Goal: Information Seeking & Learning: Learn about a topic

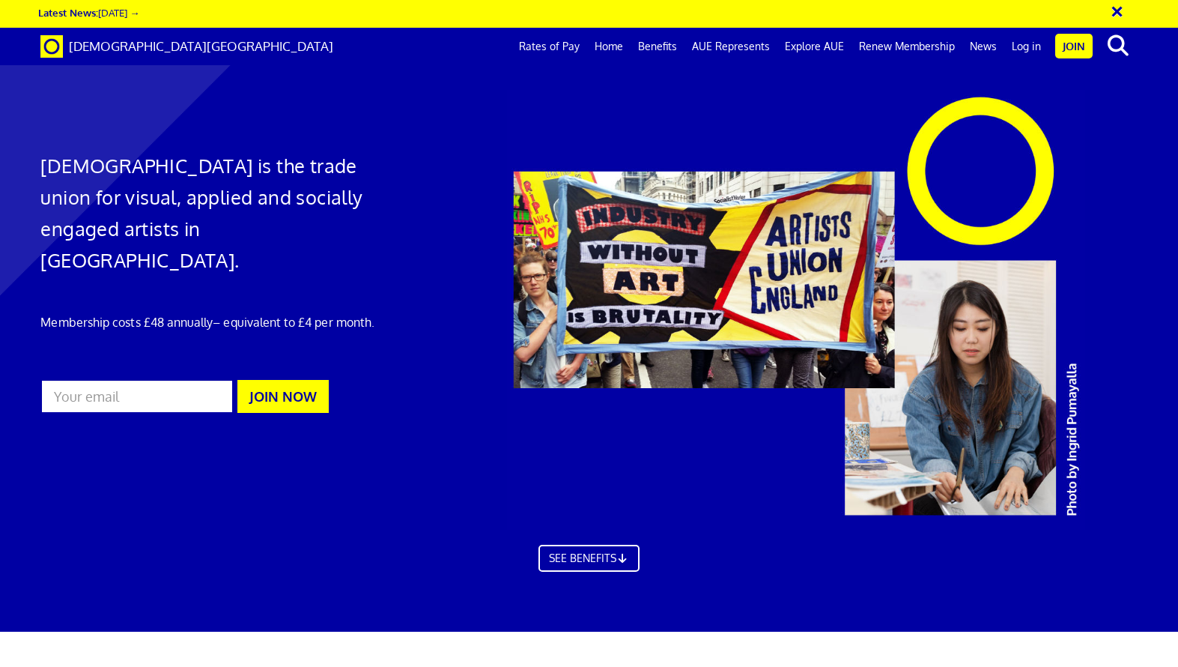
scroll to position [824, 0]
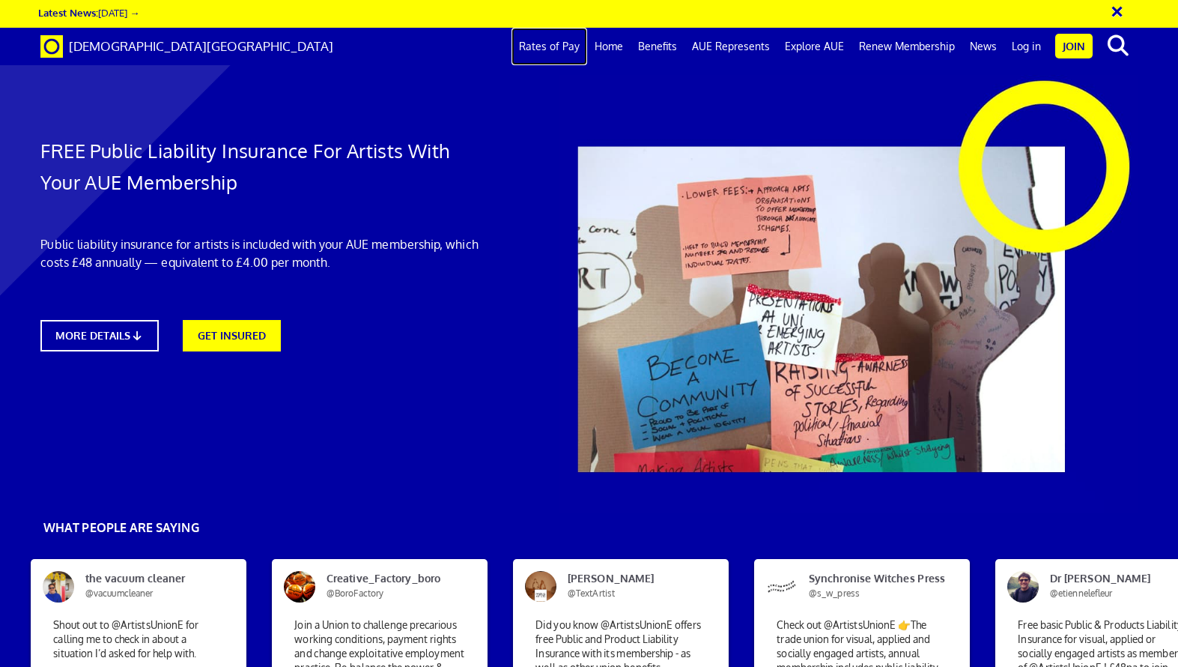
click at [570, 52] on link "Rates of Pay" at bounding box center [550, 46] width 76 height 37
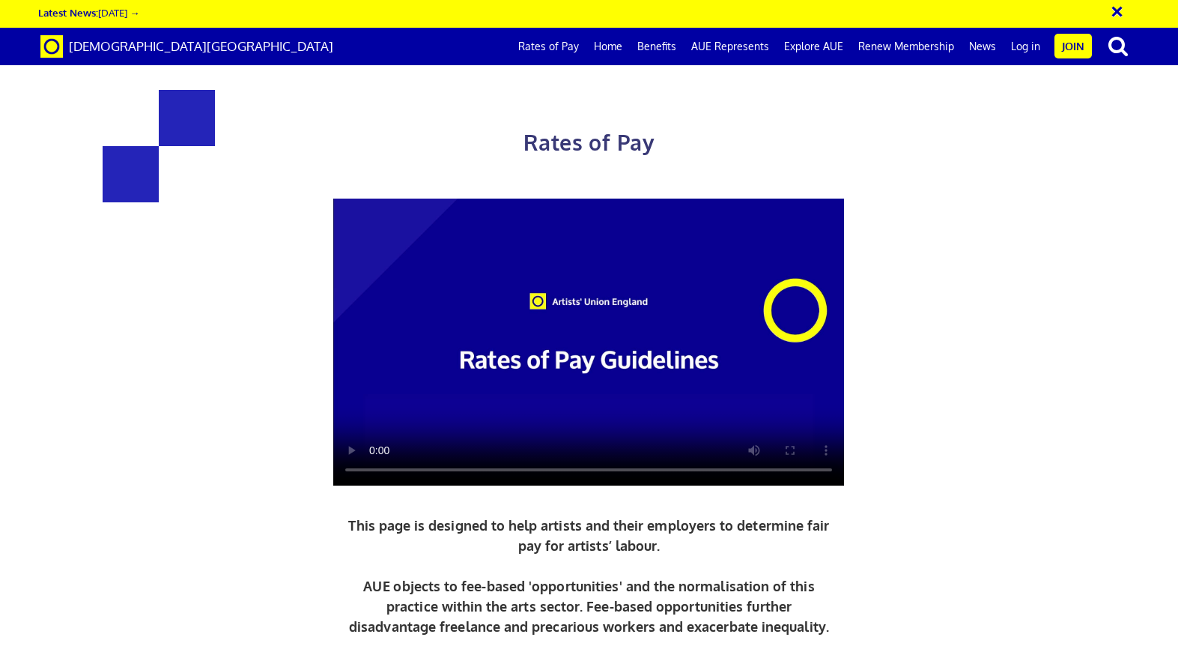
scroll to position [674, 0]
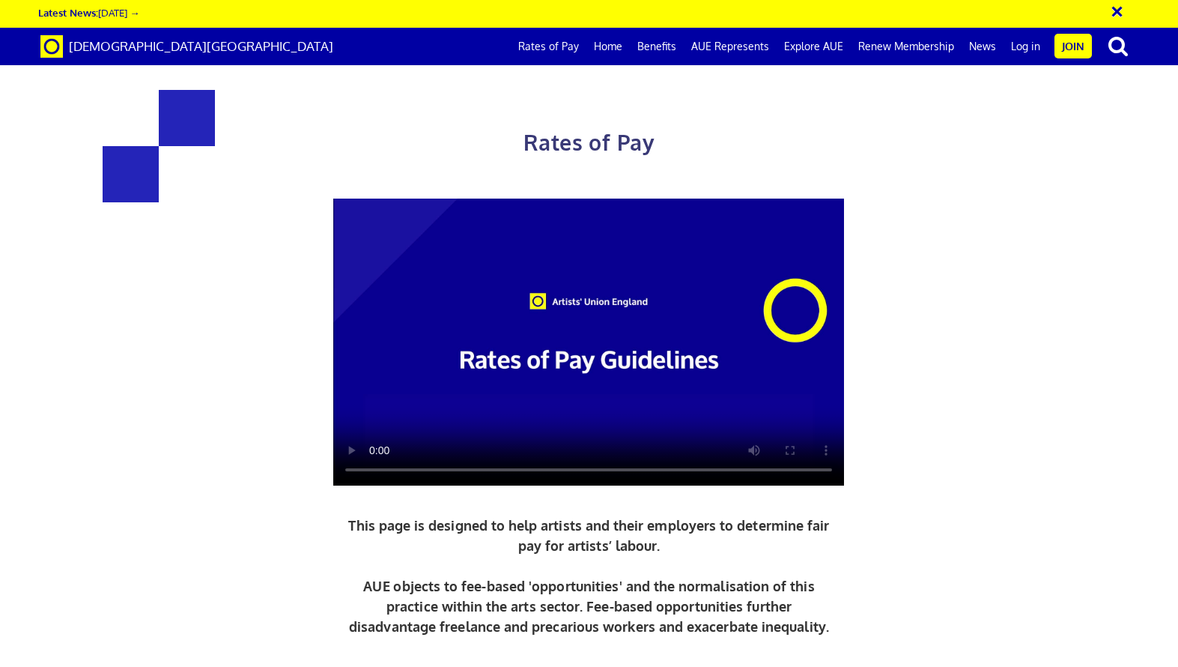
scroll to position [0, 0]
click at [677, 48] on link "Benefits" at bounding box center [657, 46] width 54 height 37
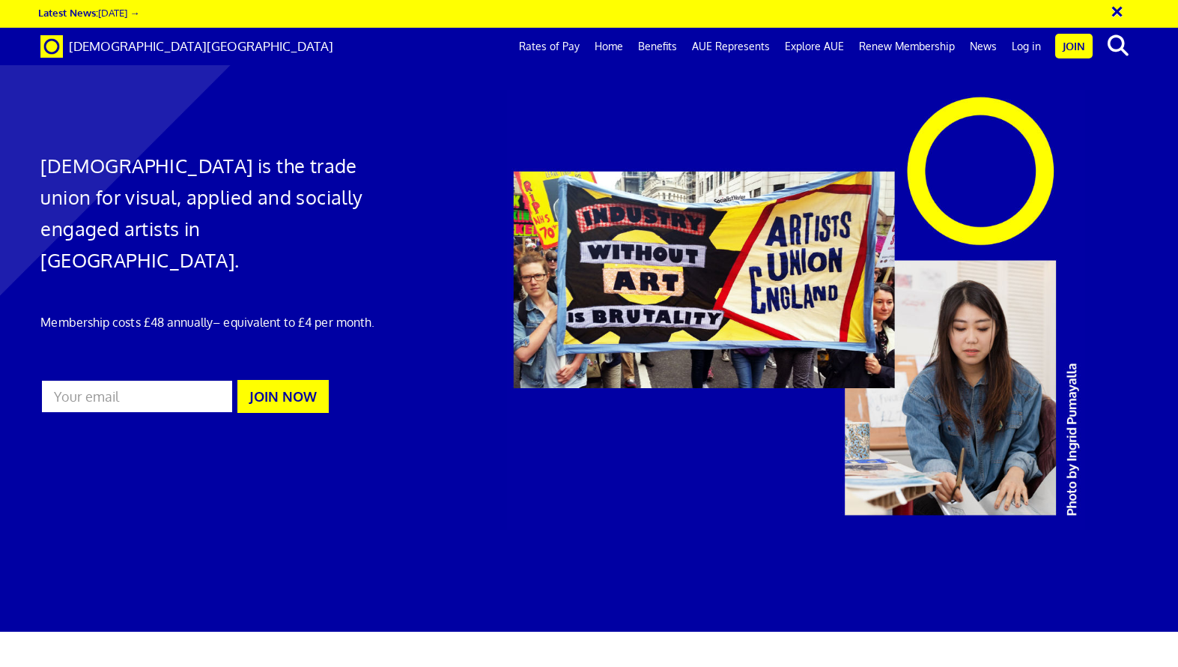
scroll to position [0, 13]
click at [727, 44] on link "AUE Represents" at bounding box center [731, 46] width 93 height 37
click at [806, 42] on link "Explore AUE" at bounding box center [814, 46] width 74 height 37
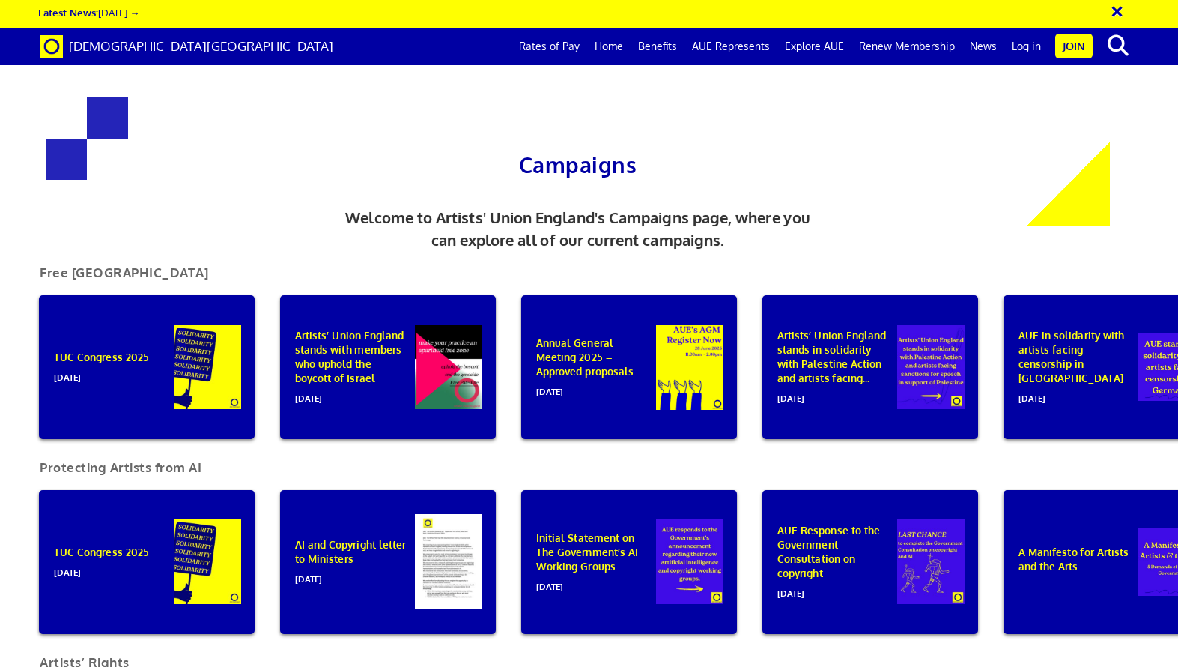
scroll to position [0, 13]
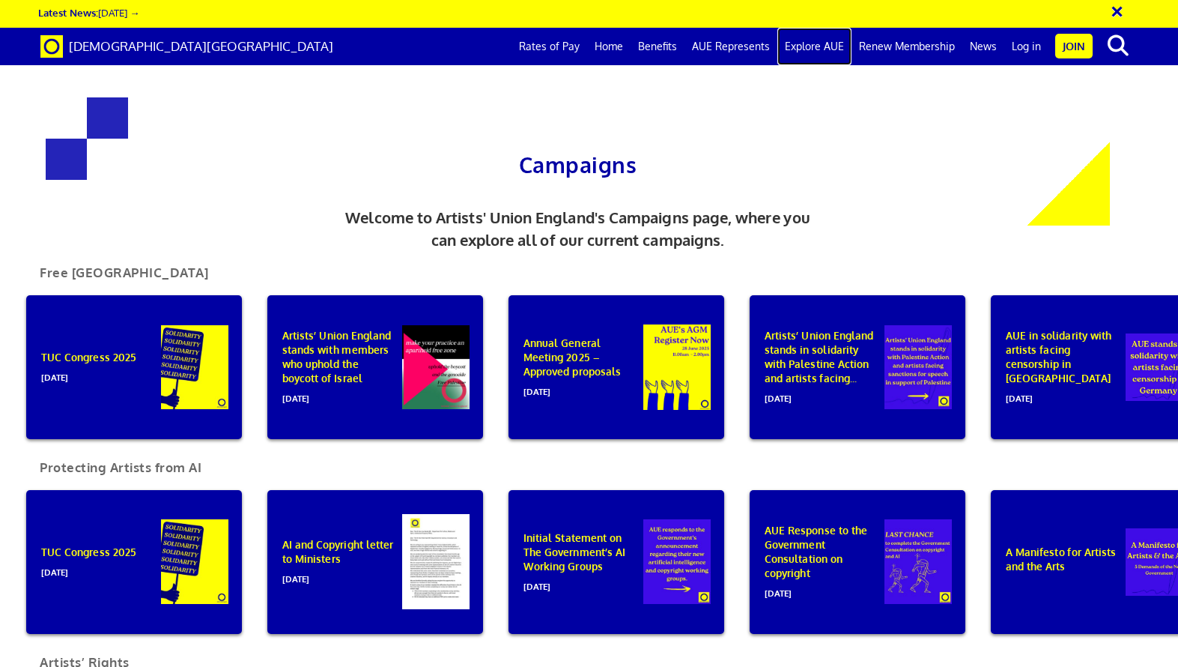
click at [819, 55] on link "Explore AUE" at bounding box center [814, 46] width 74 height 37
